Goal: Task Accomplishment & Management: Use online tool/utility

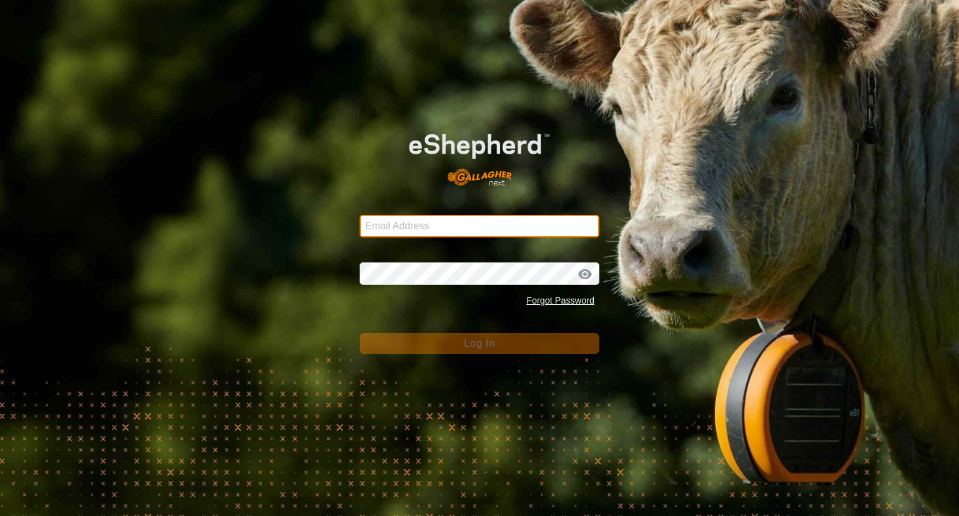
click at [485, 225] on input "Email Address" at bounding box center [480, 226] width 240 height 22
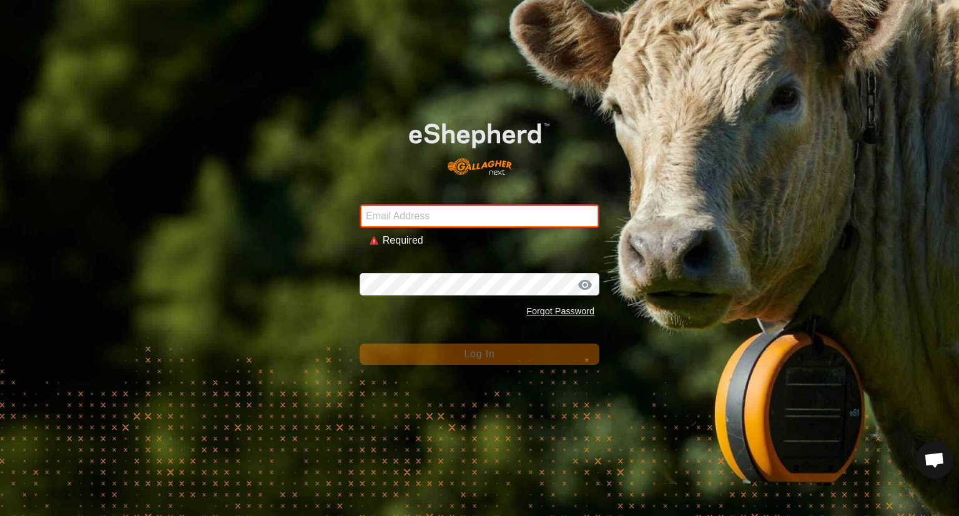
type input "[EMAIL_ADDRESS][DOMAIN_NAME]"
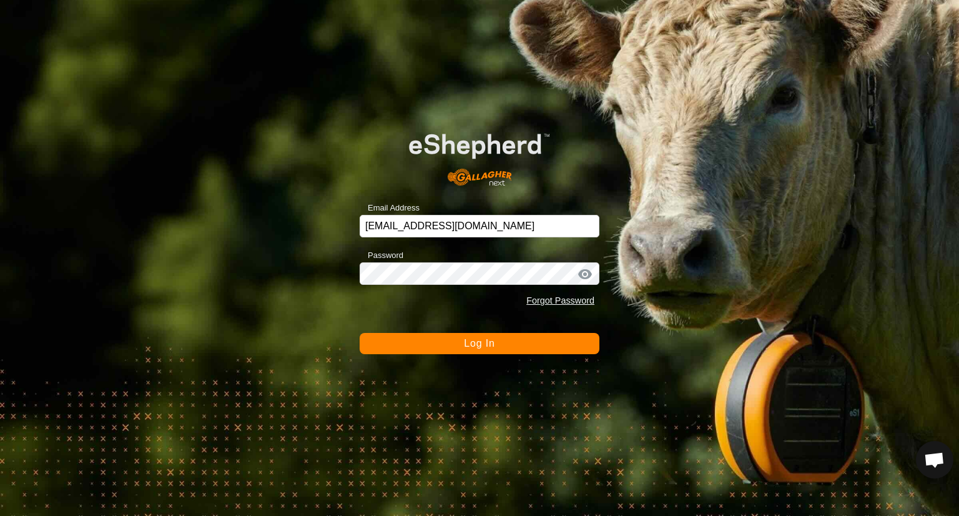
click at [473, 345] on span "Log In" at bounding box center [479, 343] width 31 height 11
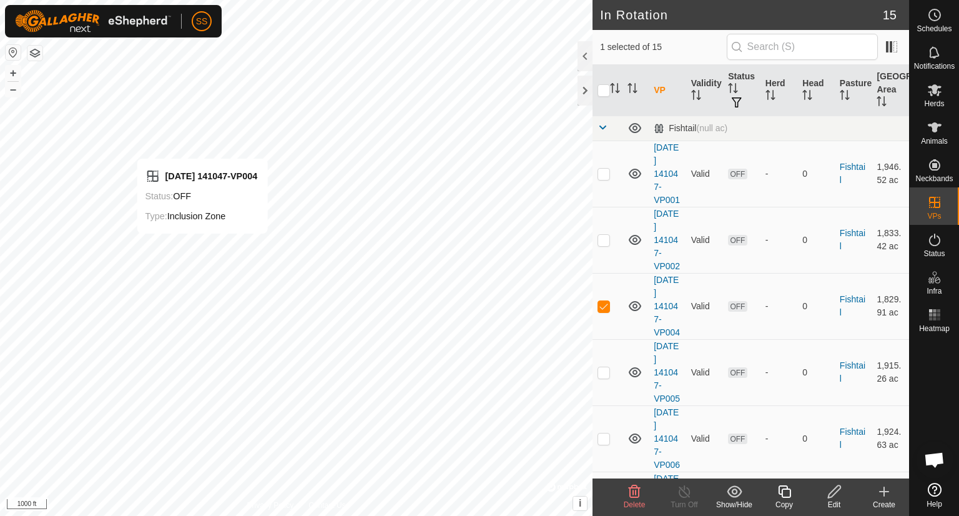
checkbox input "false"
checkbox input "true"
click at [784, 491] on icon at bounding box center [785, 491] width 16 height 15
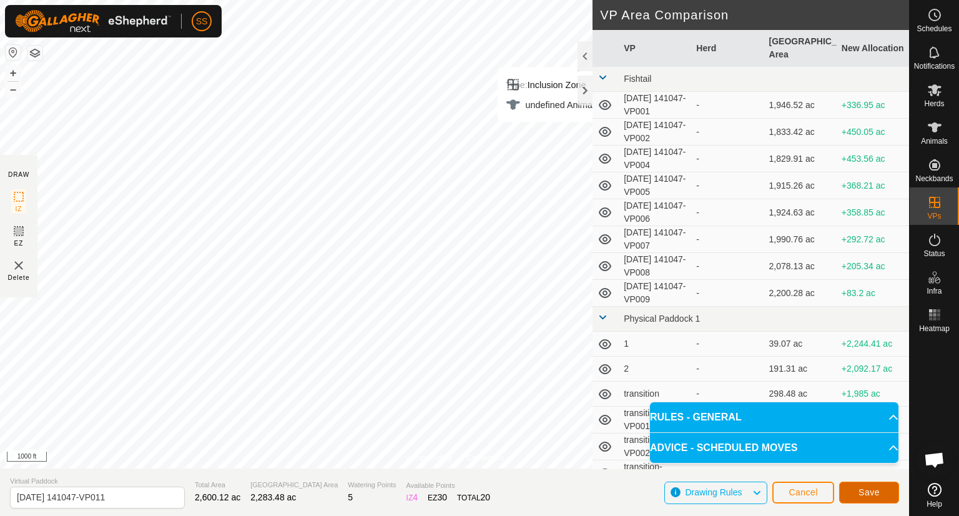
click at [877, 489] on span "Save" at bounding box center [869, 492] width 21 height 10
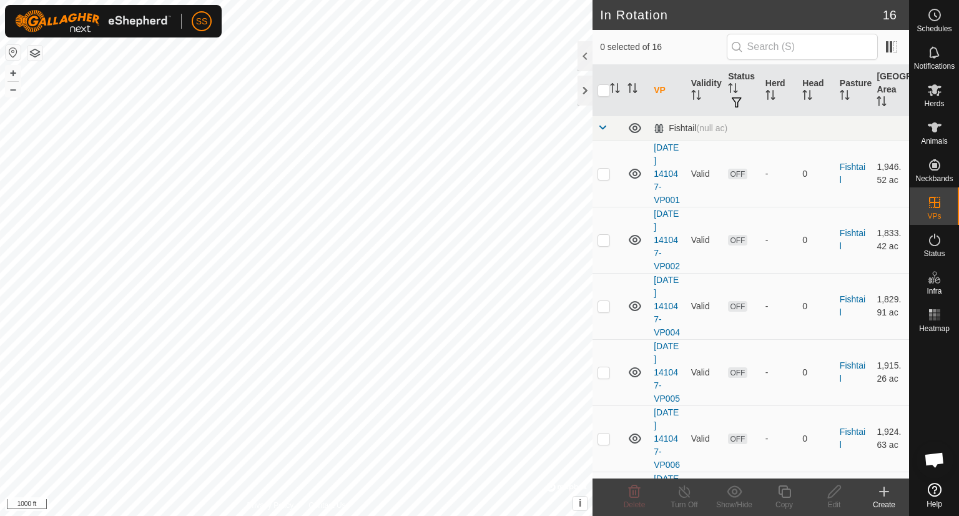
checkbox input "true"
checkbox input "false"
checkbox input "true"
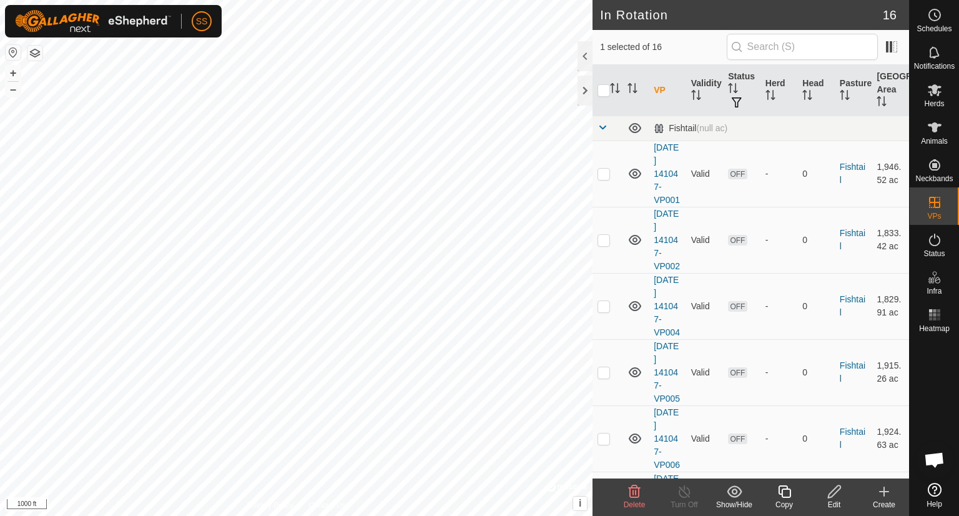
checkbox input "true"
checkbox input "false"
checkbox input "true"
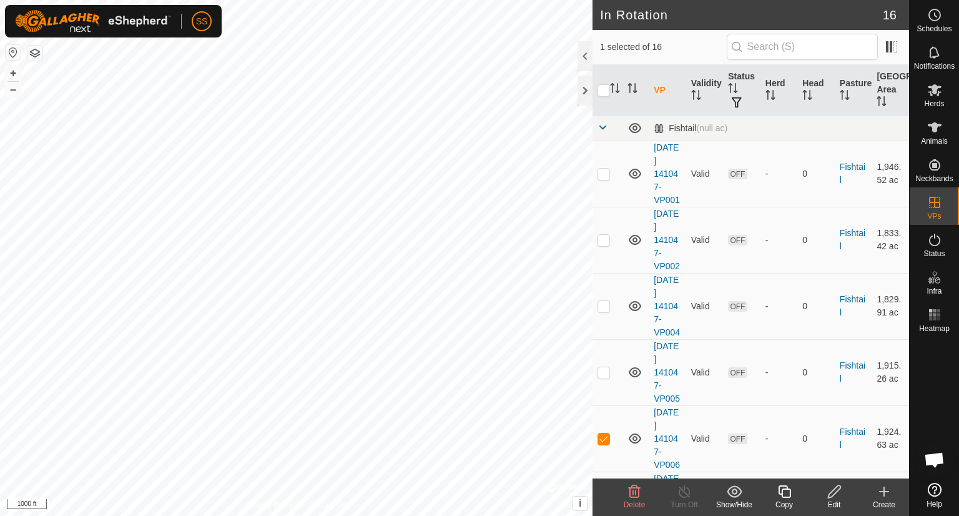
checkbox input "true"
checkbox input "false"
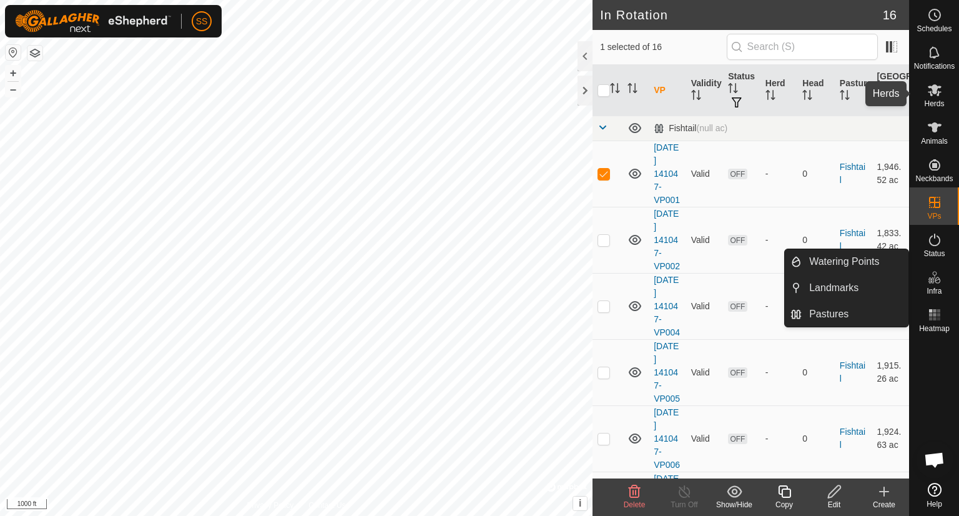
click at [933, 92] on icon at bounding box center [935, 90] width 14 height 12
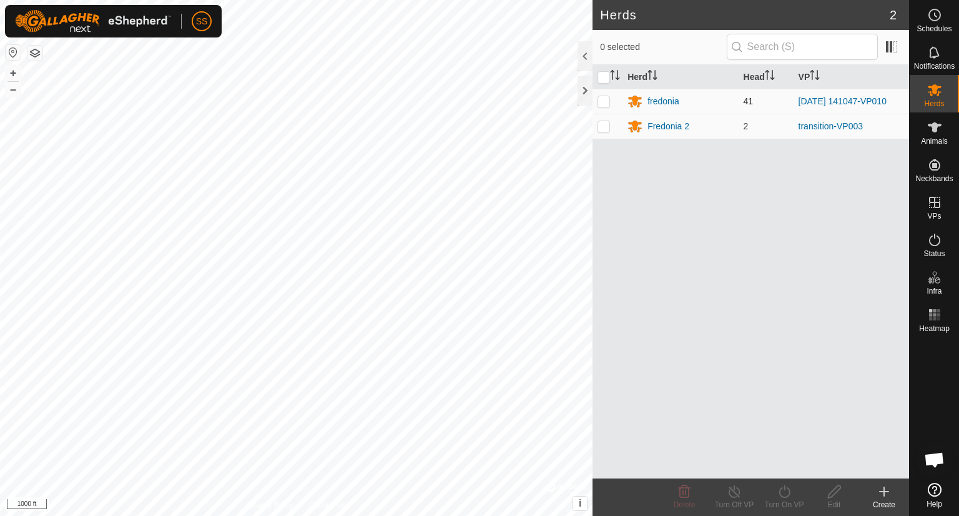
click at [608, 102] on p-checkbox at bounding box center [604, 101] width 12 height 10
checkbox input "true"
click at [783, 491] on icon at bounding box center [785, 491] width 16 height 15
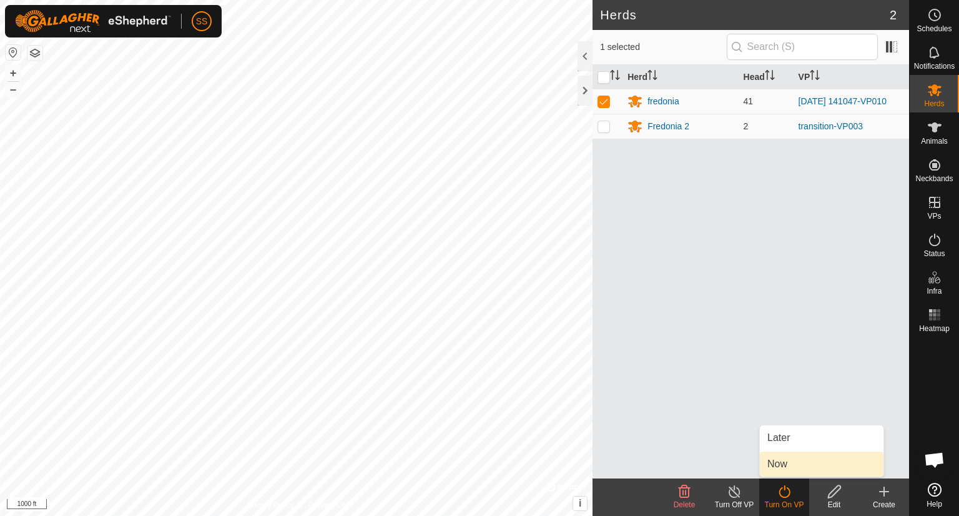
click at [781, 464] on link "Now" at bounding box center [822, 464] width 124 height 25
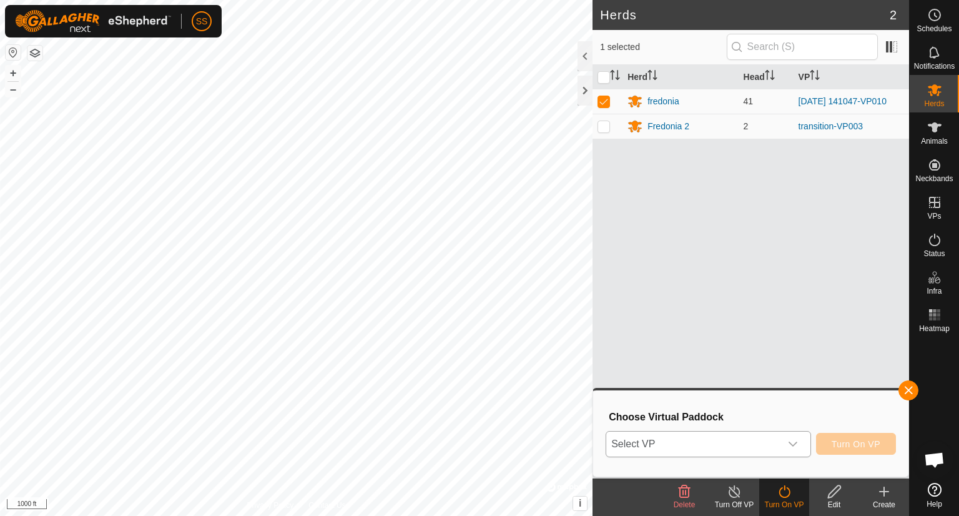
click at [791, 446] on icon "dropdown trigger" at bounding box center [793, 444] width 10 height 10
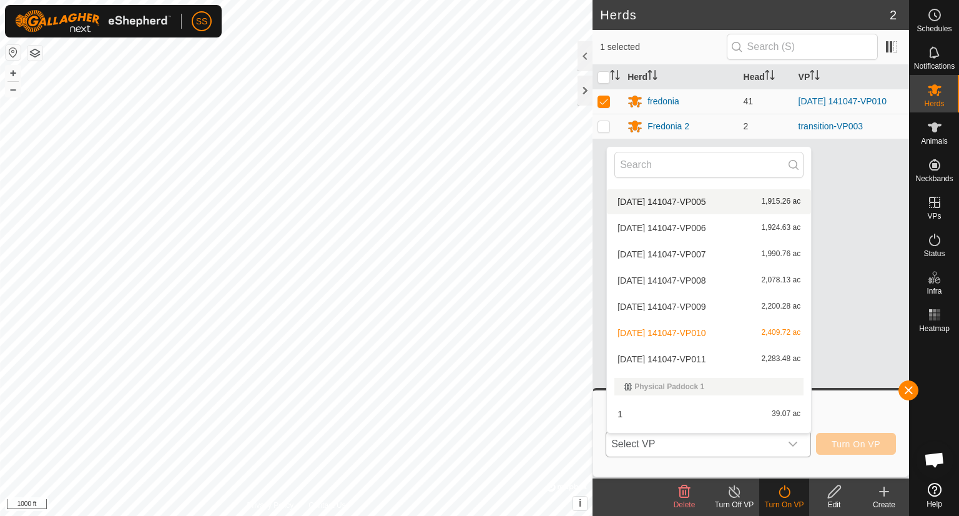
scroll to position [102, 0]
click at [751, 352] on li "[DATE] 141047-VP011 2,283.48 ac" at bounding box center [709, 357] width 204 height 25
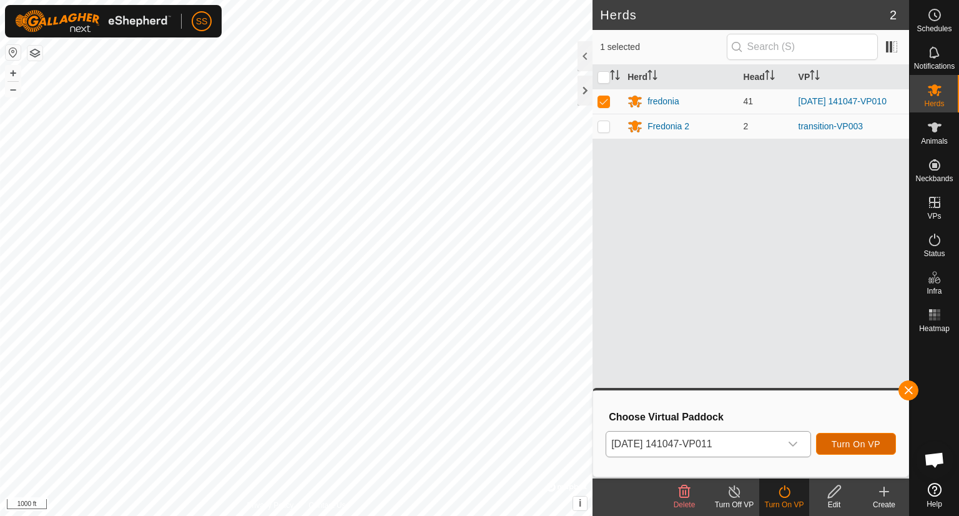
click at [854, 443] on span "Turn On VP" at bounding box center [856, 444] width 49 height 10
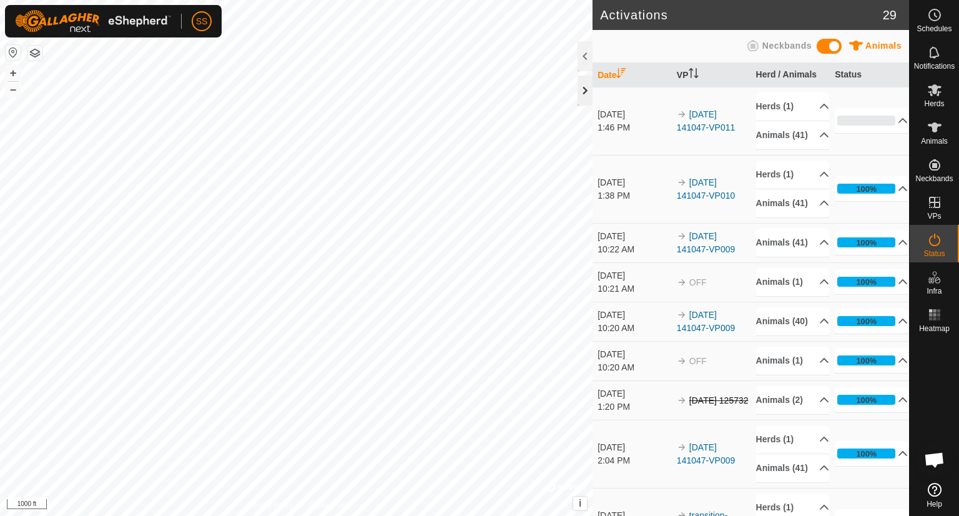
click at [585, 86] on div at bounding box center [585, 91] width 15 height 30
